Goal: Download file/media

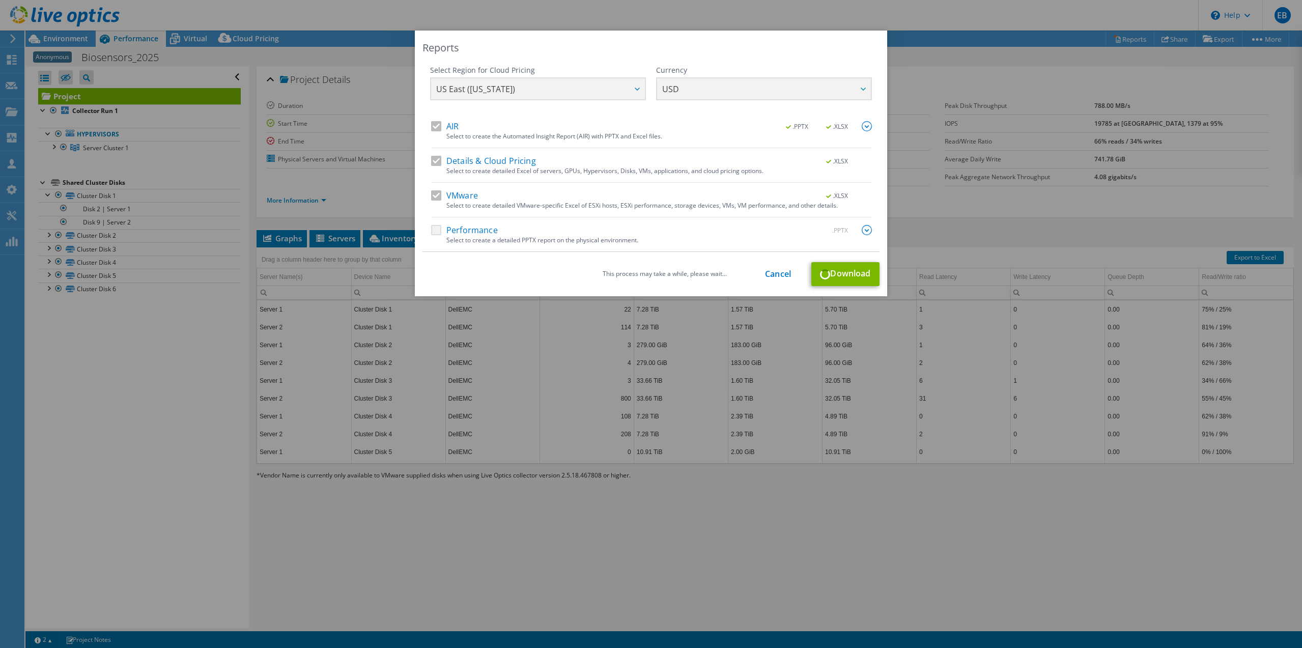
click at [841, 269] on div "This process may take a while, please wait... Cancel Download" at bounding box center [650, 274] width 457 height 24
